Goal: Check status: Check status

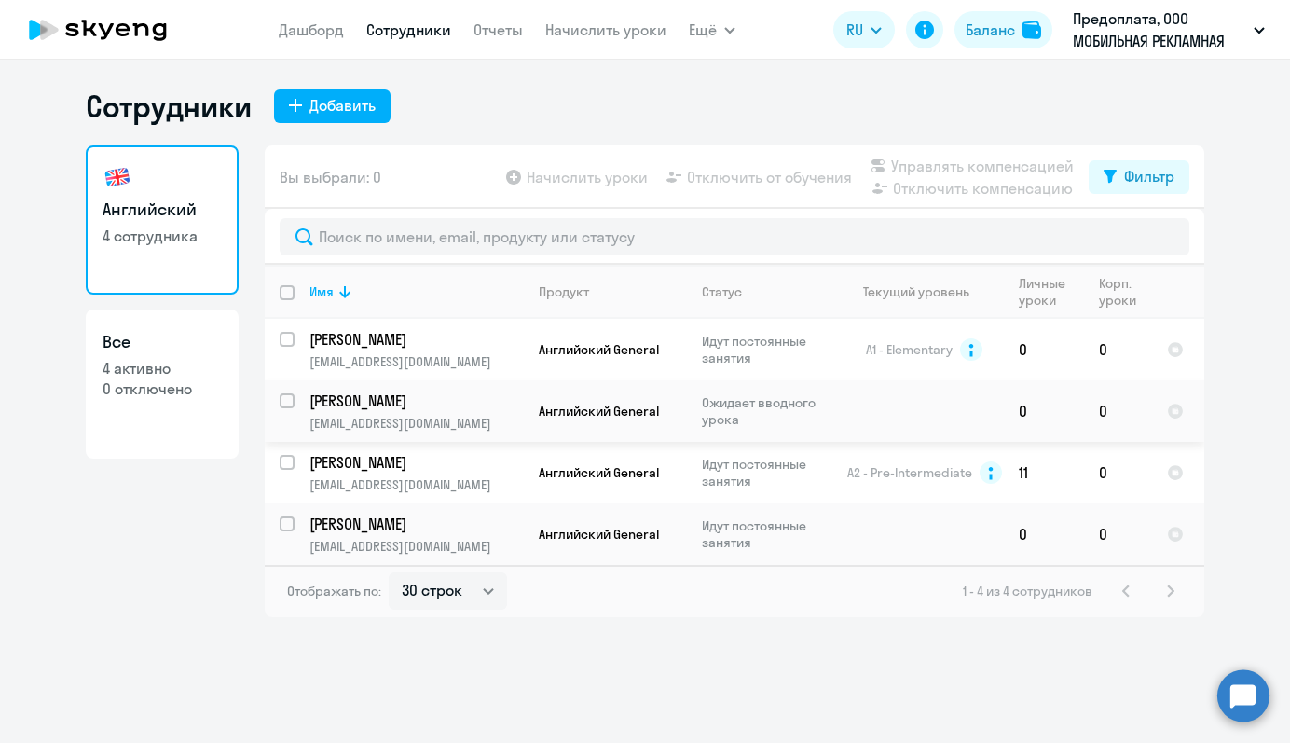
select select "30"
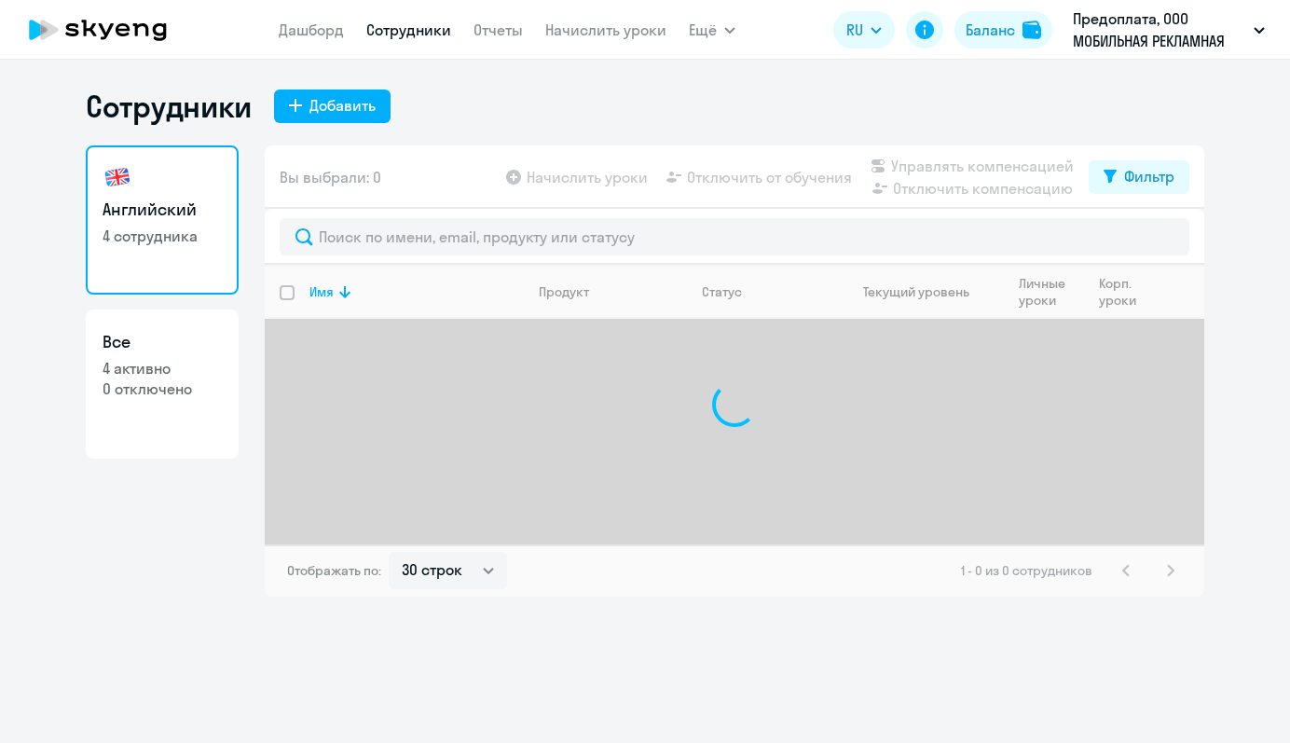
select select "30"
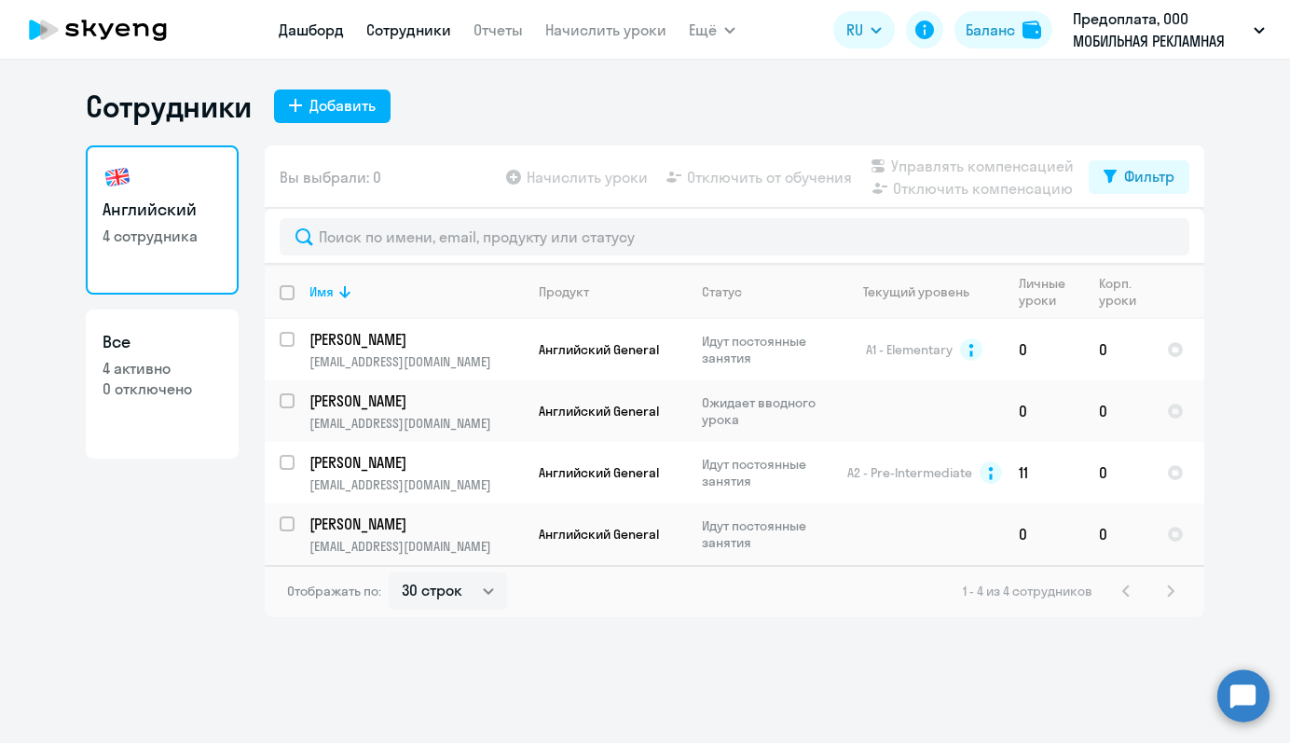
click at [320, 31] on link "Дашборд" at bounding box center [311, 30] width 65 height 19
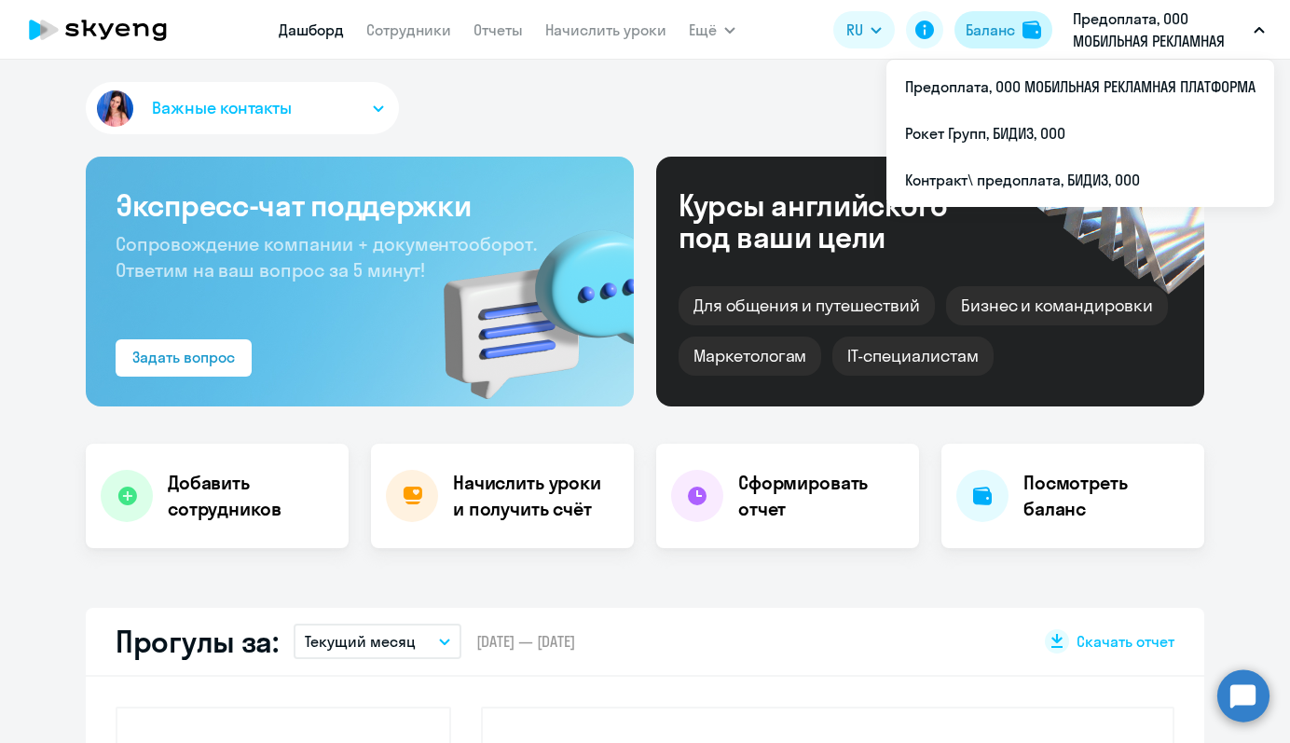
select select "30"
click at [992, 25] on div "Баланс" at bounding box center [990, 30] width 49 height 22
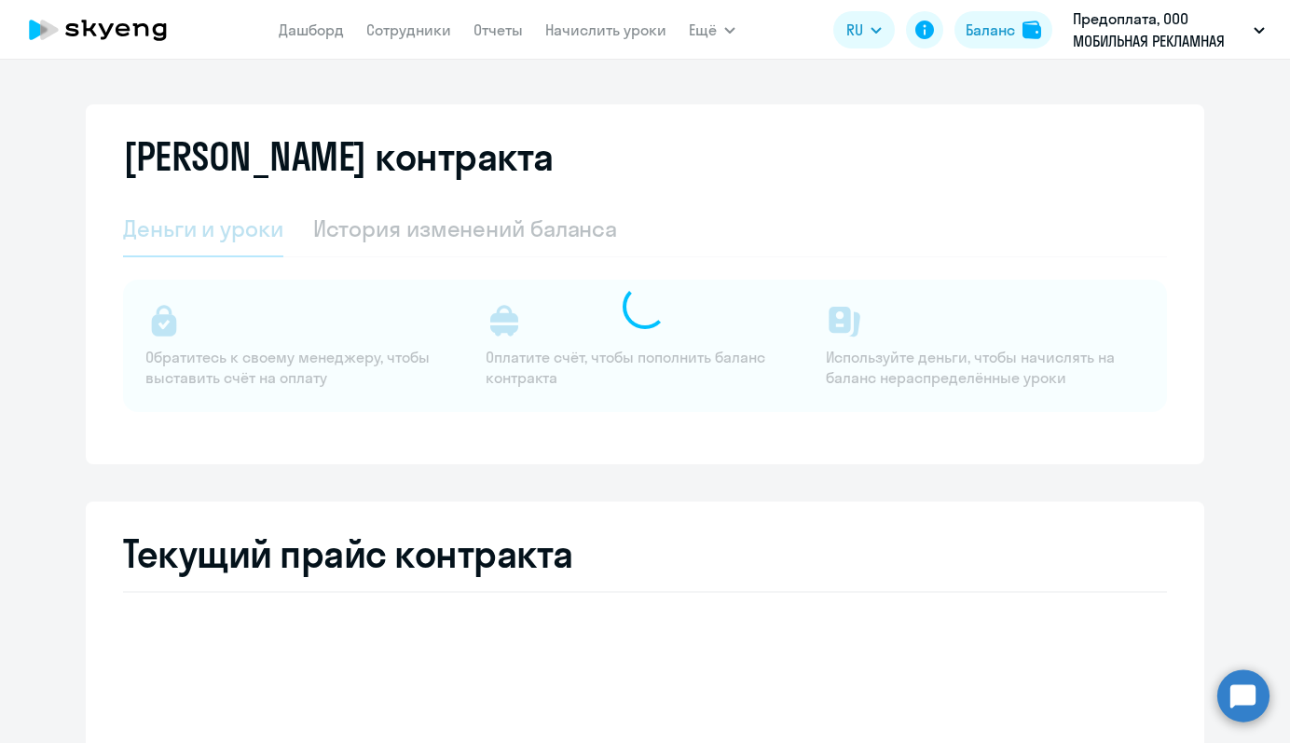
select select "english_adult_not_native_speaker"
